Goal: Understand process/instructions: Learn how to perform a task or action

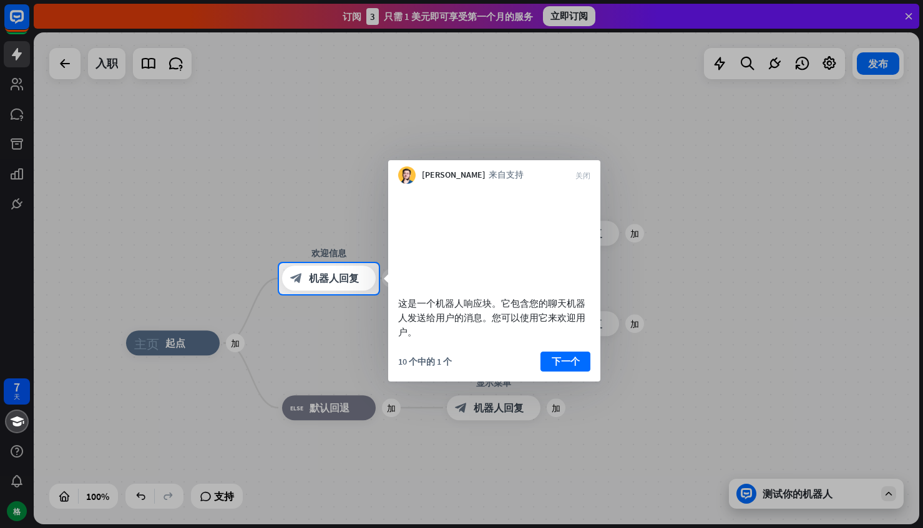
click at [21, 77] on div at bounding box center [461, 131] width 923 height 263
click at [738, 88] on div at bounding box center [461, 131] width 923 height 263
click at [230, 165] on div at bounding box center [461, 131] width 923 height 263
click at [562, 371] on font "下一个" at bounding box center [566, 361] width 28 height 17
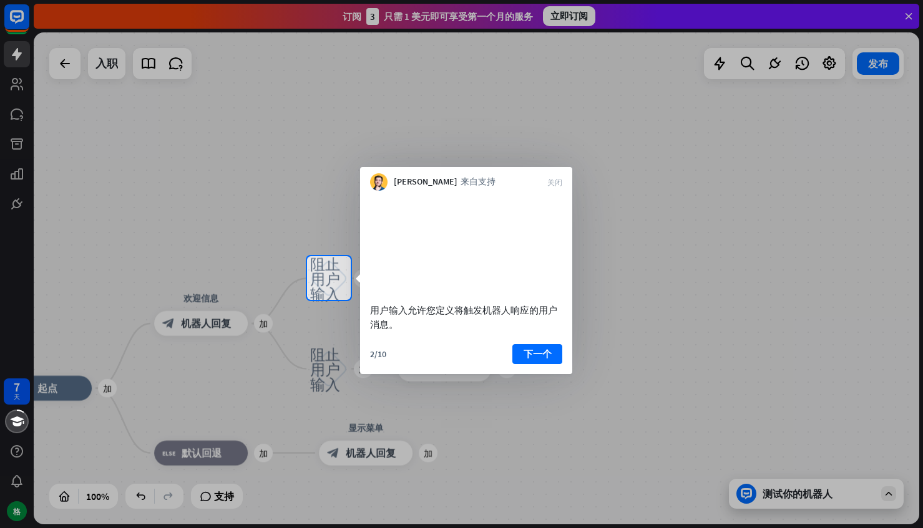
click at [777, 236] on div at bounding box center [461, 128] width 923 height 256
click at [541, 360] on font "下一个" at bounding box center [537, 354] width 28 height 12
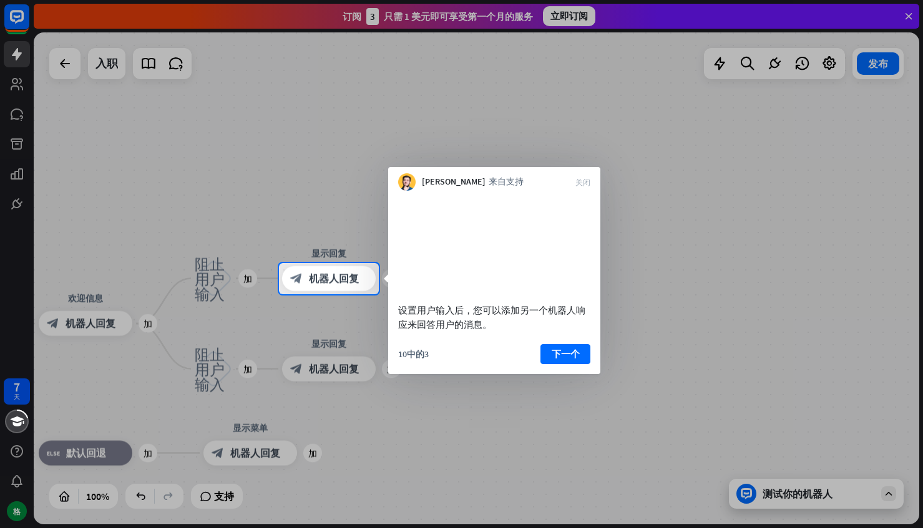
click at [553, 360] on font "下一个" at bounding box center [566, 354] width 28 height 12
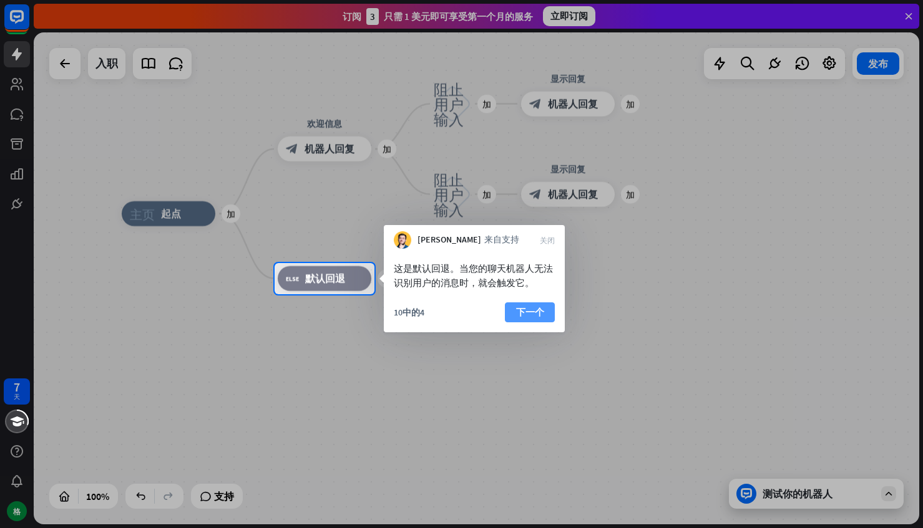
click at [549, 316] on button "下一个" at bounding box center [530, 313] width 50 height 20
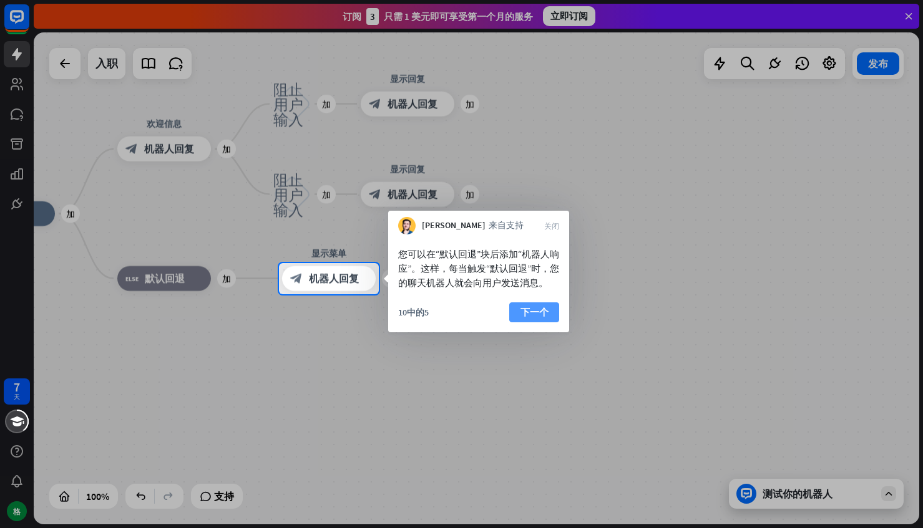
click at [533, 318] on font "下一个" at bounding box center [534, 312] width 28 height 12
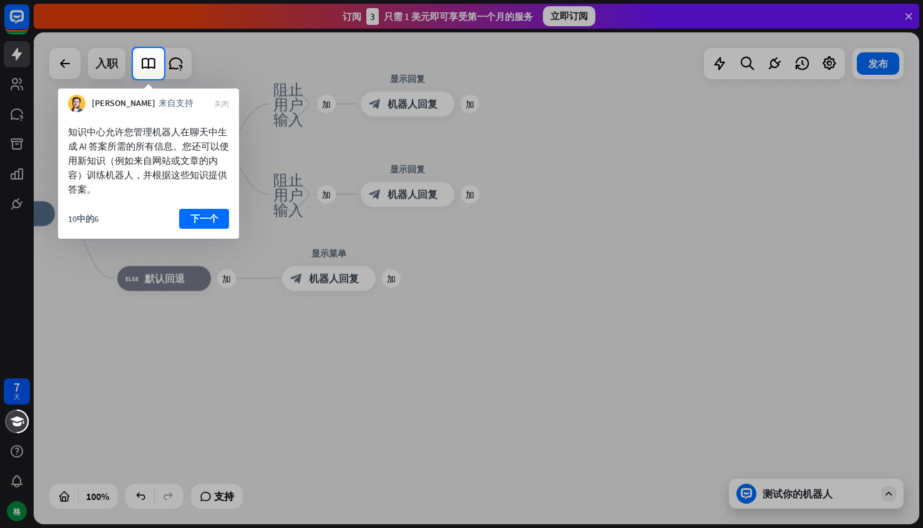
click at [209, 222] on font "下一个" at bounding box center [204, 219] width 28 height 12
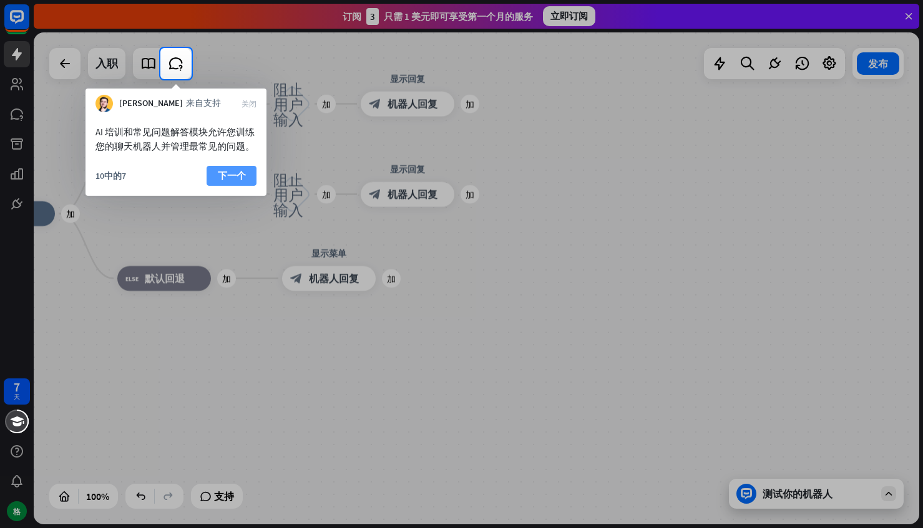
click at [218, 176] on font "下一个" at bounding box center [232, 176] width 28 height 12
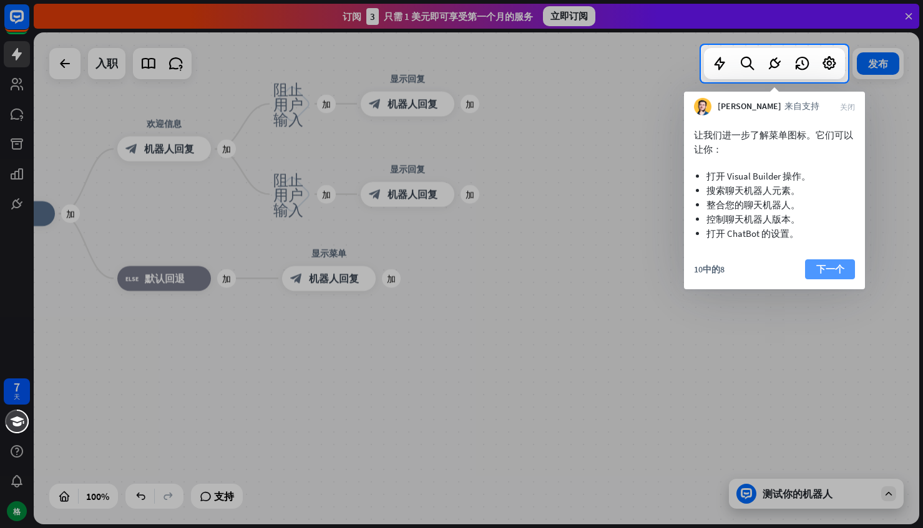
click at [841, 269] on font "下一个" at bounding box center [830, 269] width 28 height 12
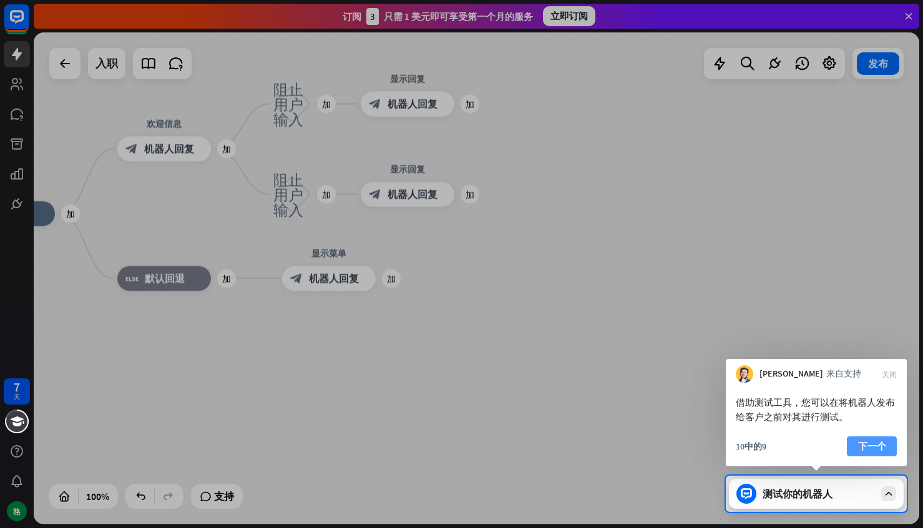
click at [866, 444] on font "下一个" at bounding box center [872, 447] width 28 height 12
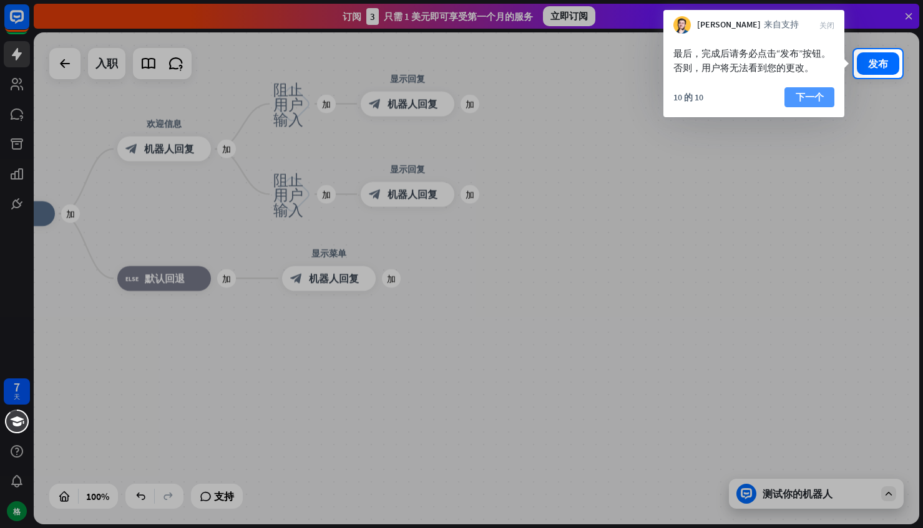
click at [824, 94] on button "下一个" at bounding box center [809, 97] width 50 height 20
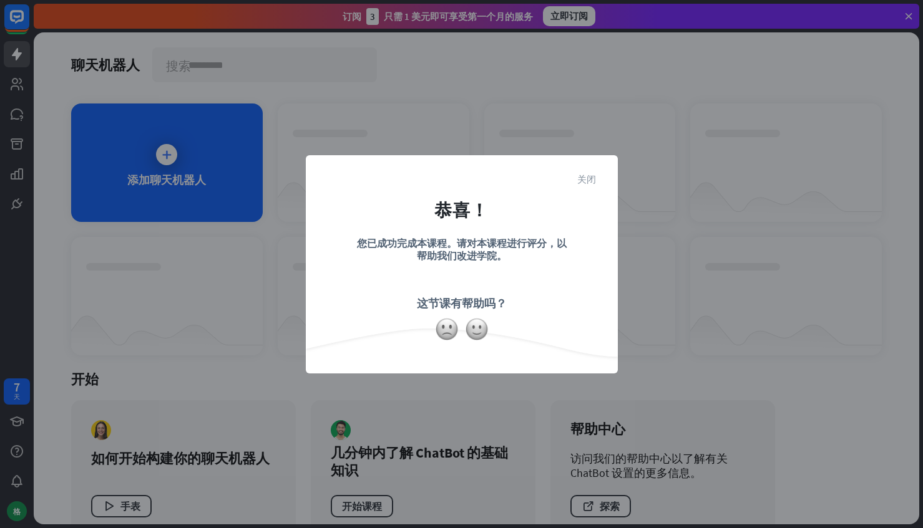
click at [583, 174] on font "关闭" at bounding box center [586, 178] width 19 height 9
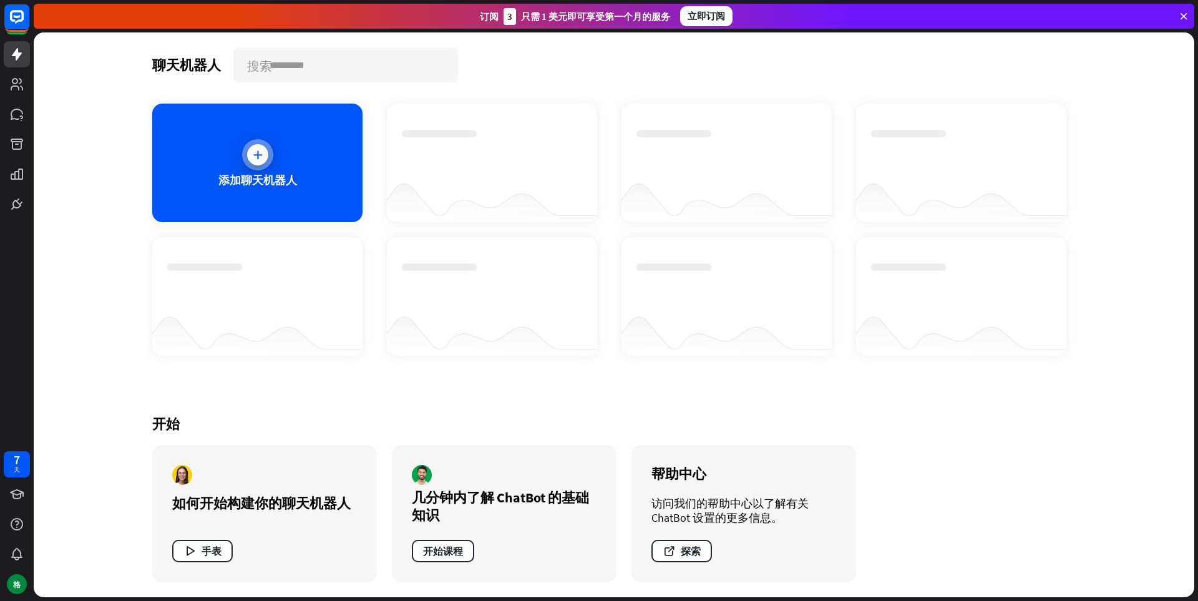
click at [283, 162] on div "添加聊天机器人" at bounding box center [257, 163] width 210 height 119
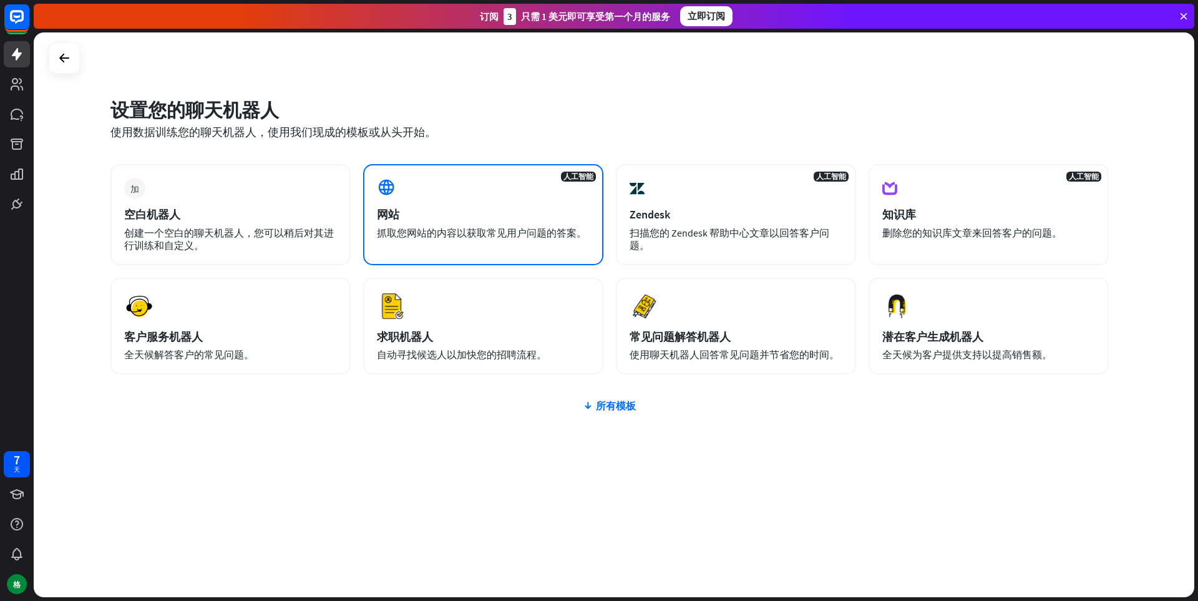
click at [441, 220] on div "网站" at bounding box center [483, 214] width 213 height 14
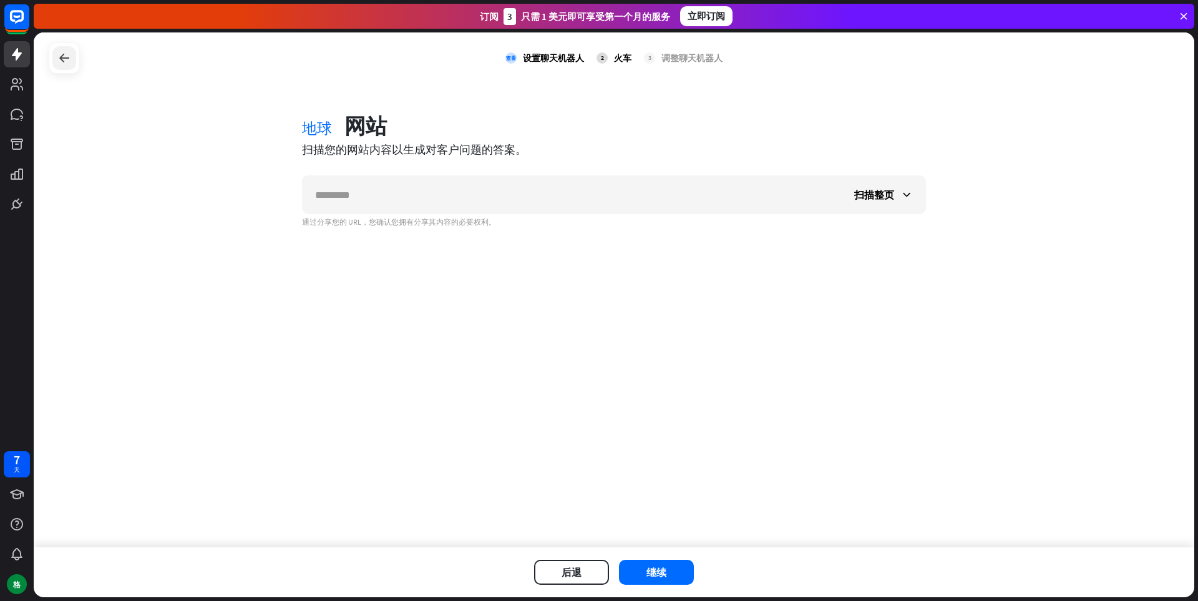
click at [66, 61] on icon at bounding box center [64, 58] width 15 height 15
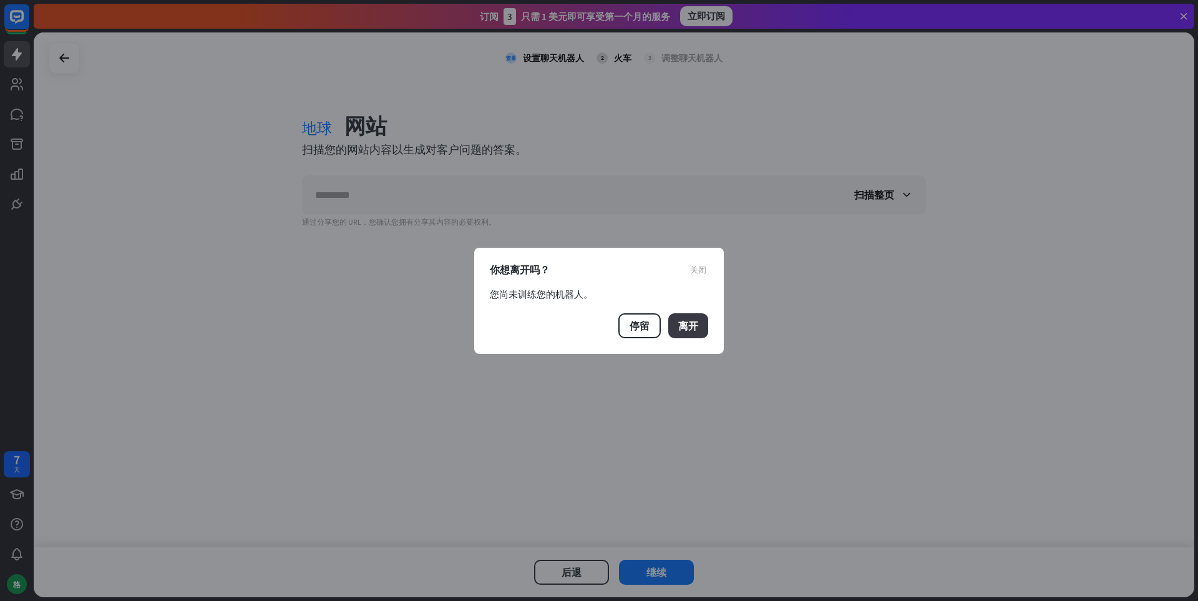
click at [708, 328] on button "离开" at bounding box center [688, 325] width 40 height 25
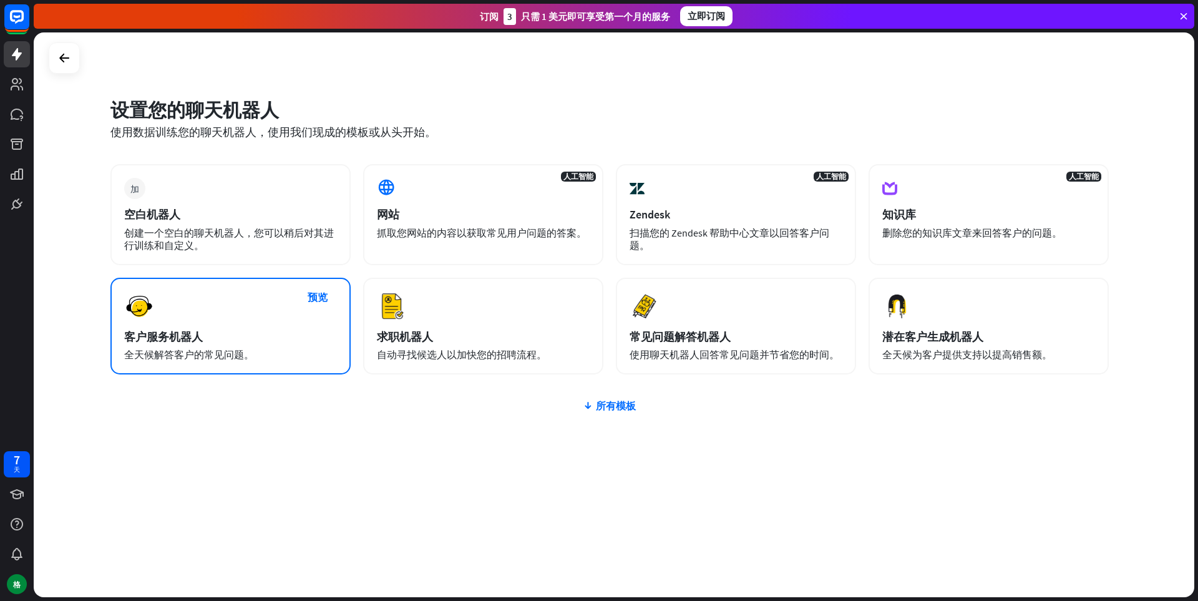
click at [172, 316] on div "预览 客户服务机器人 全天候解答客户的常见问题。" at bounding box center [230, 326] width 240 height 97
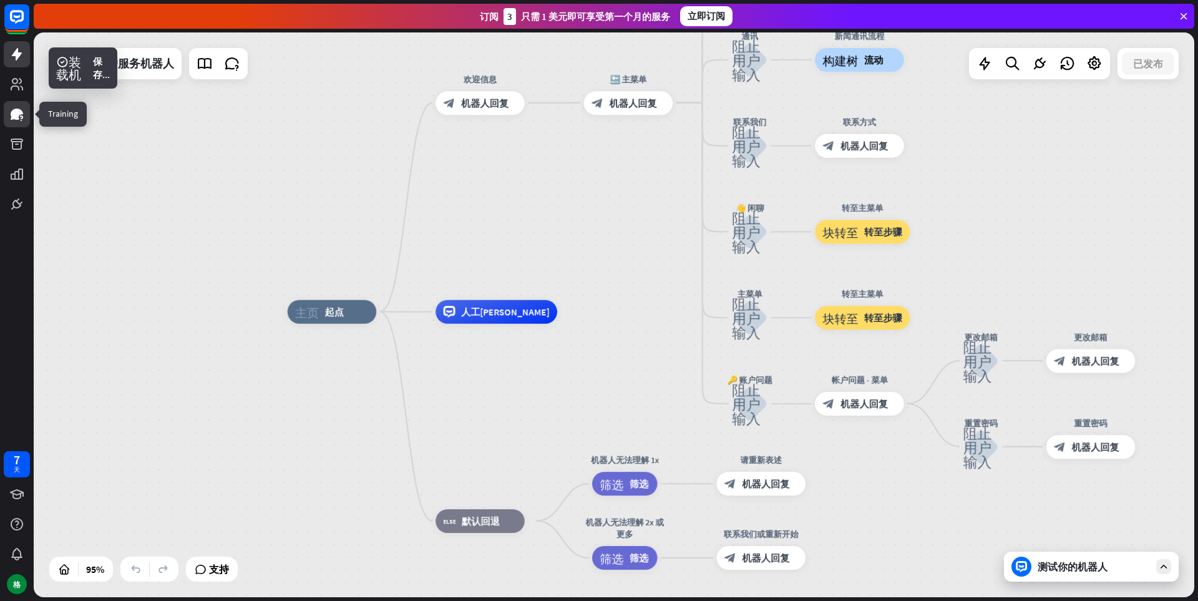
click at [9, 120] on icon at bounding box center [16, 114] width 15 height 15
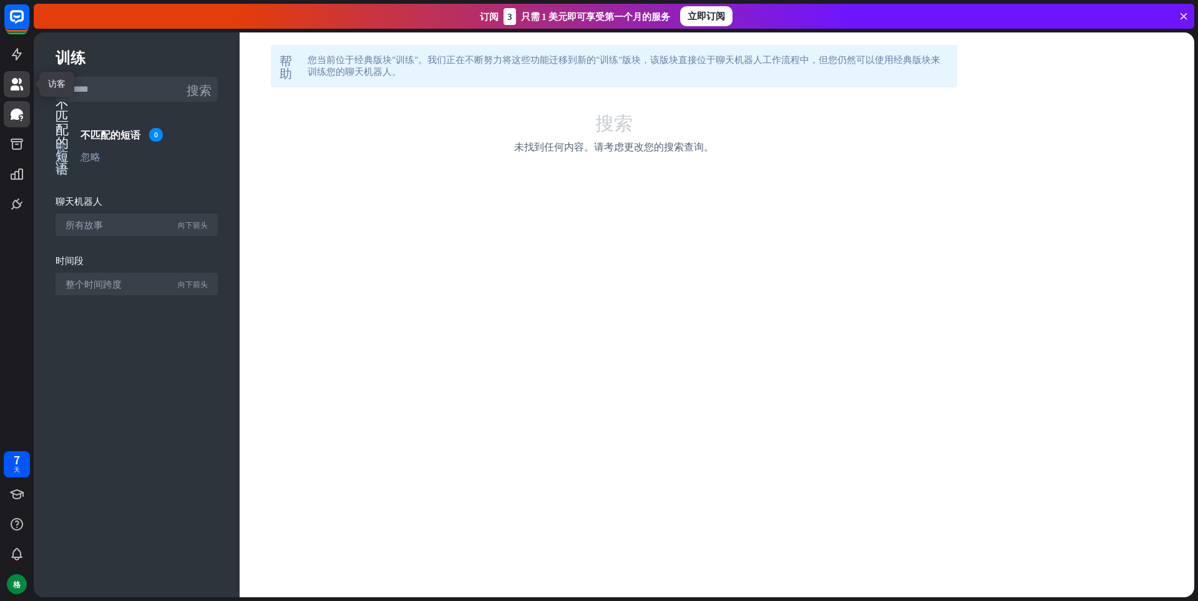
click at [5, 84] on link at bounding box center [17, 84] width 26 height 26
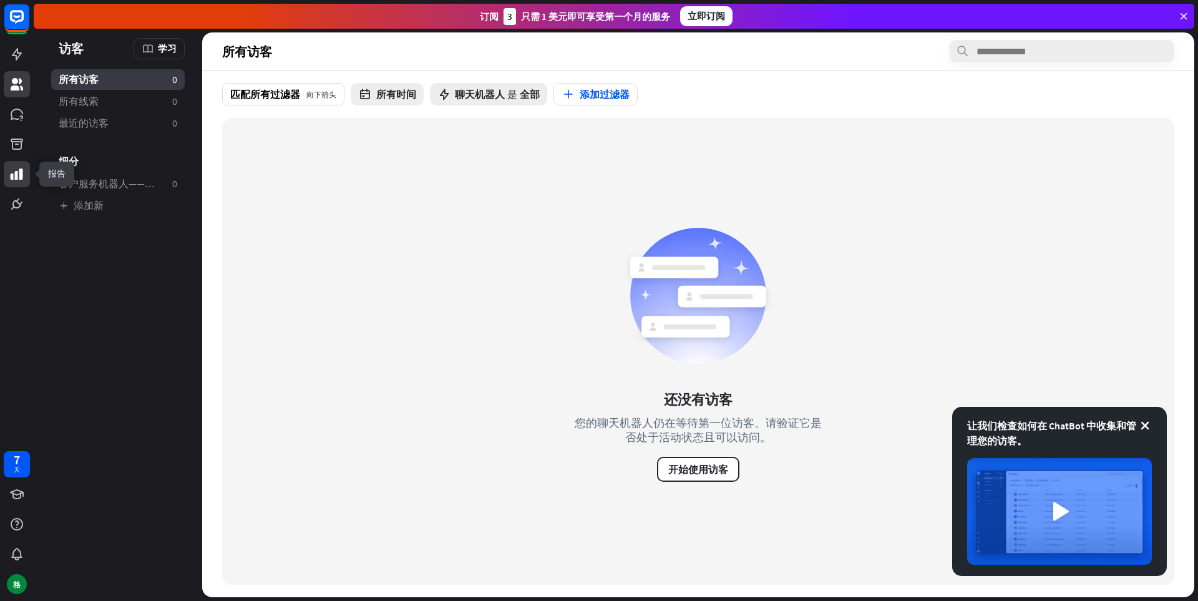
click at [18, 172] on icon at bounding box center [16, 174] width 15 height 15
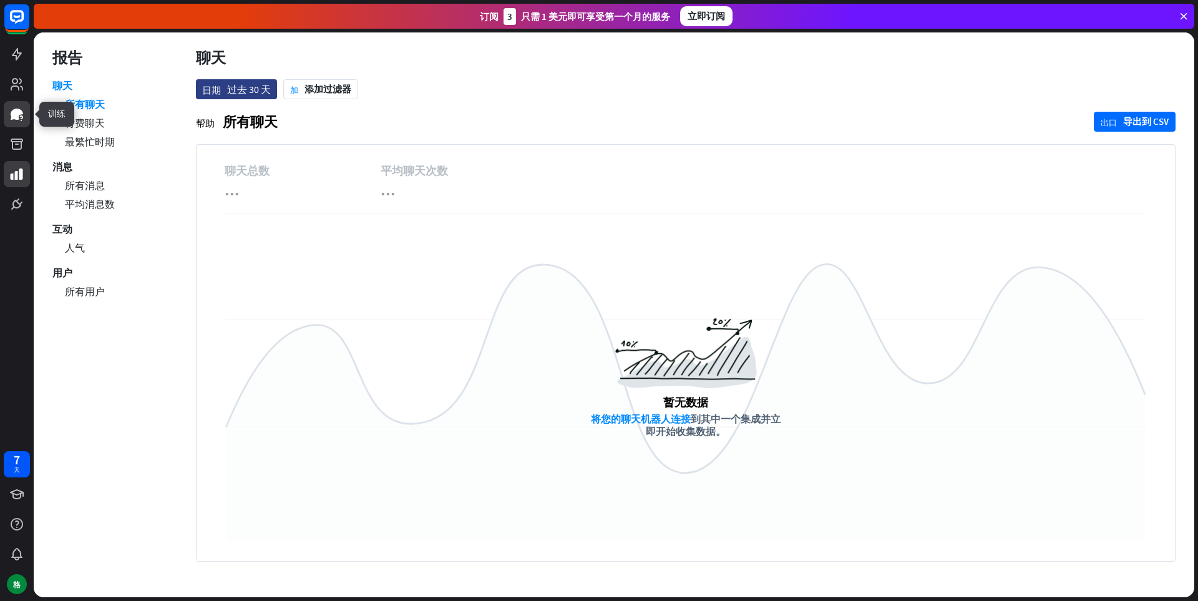
click at [21, 110] on icon at bounding box center [17, 114] width 12 height 11
